Goal: Find contact information: Find contact information

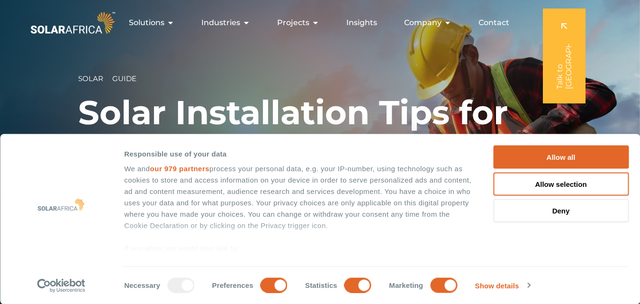
click at [549, 152] on button "Allow all" at bounding box center [561, 156] width 136 height 23
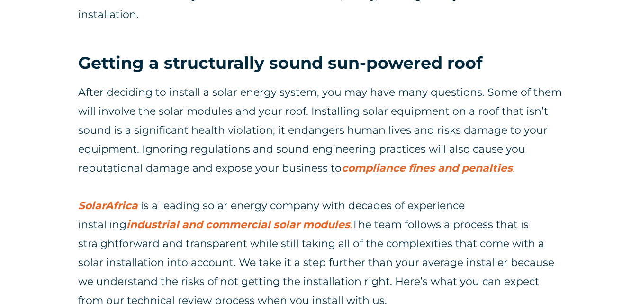
scroll to position [663, 0]
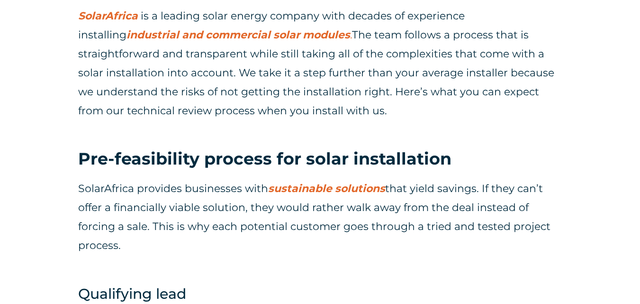
click at [107, 15] on span "SolarAfrica" at bounding box center [108, 15] width 60 height 13
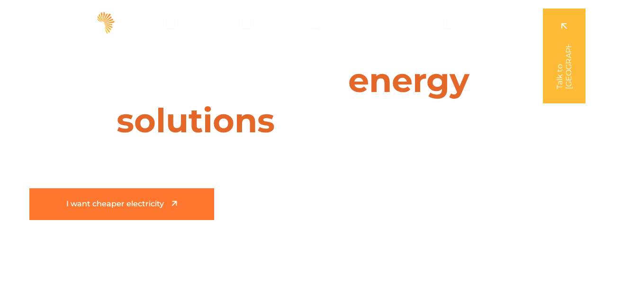
click at [154, 210] on link "I want cheaper electricity" at bounding box center [121, 204] width 185 height 32
